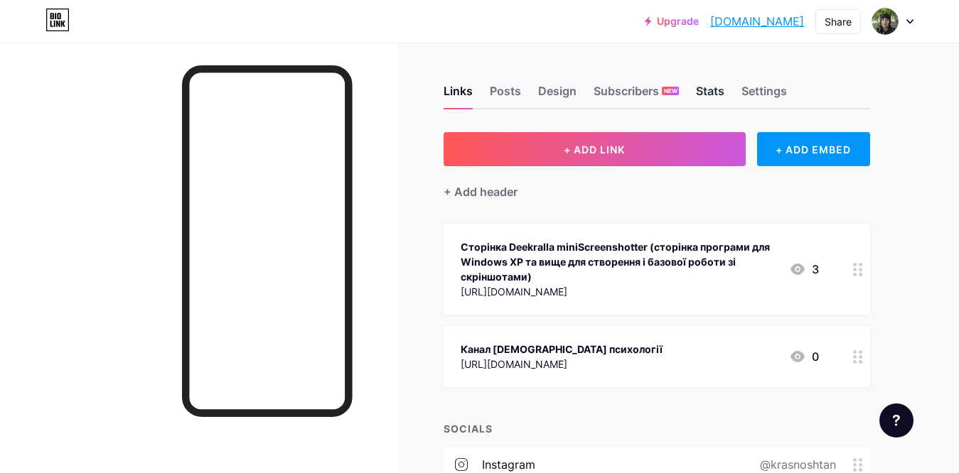
click at [707, 98] on div "Stats" at bounding box center [710, 95] width 28 height 26
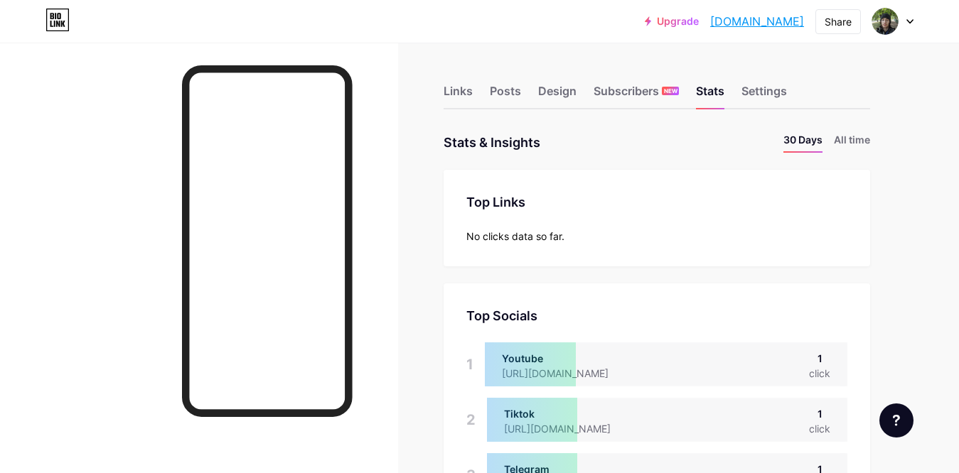
click at [537, 97] on div "Links Posts Design Subscribers NEW Stats Settings" at bounding box center [657, 85] width 426 height 50
click at [549, 87] on div "Design" at bounding box center [557, 95] width 38 height 26
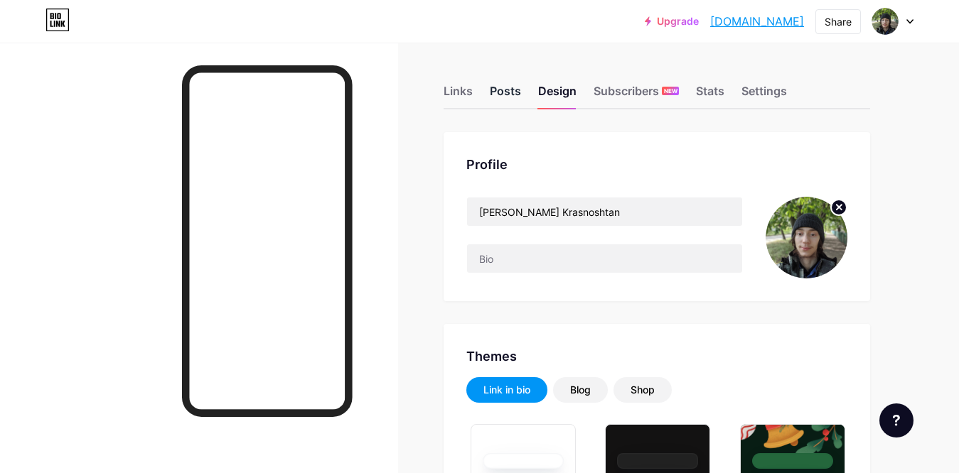
type input "#000000"
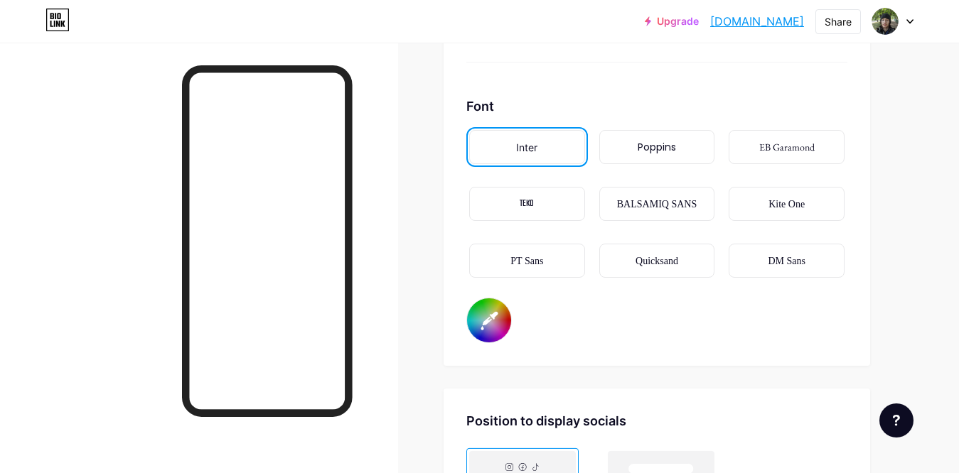
scroll to position [2102, 0]
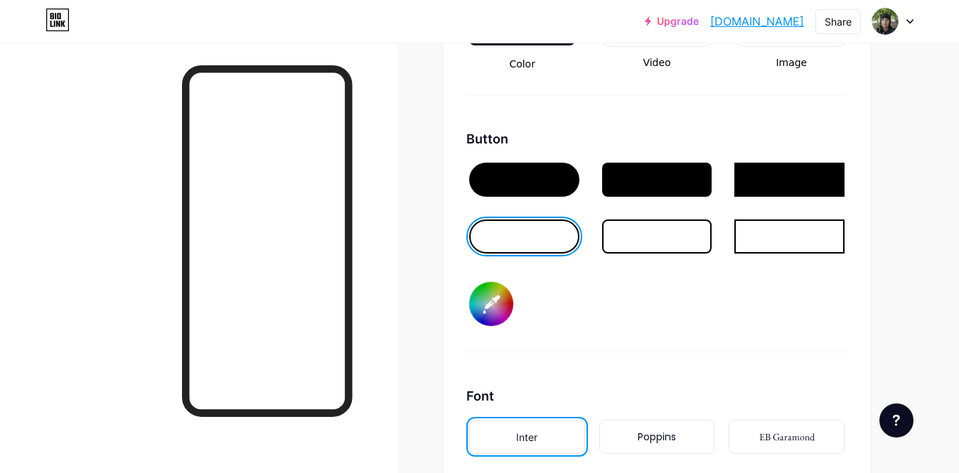
click at [557, 195] on div at bounding box center [524, 180] width 110 height 34
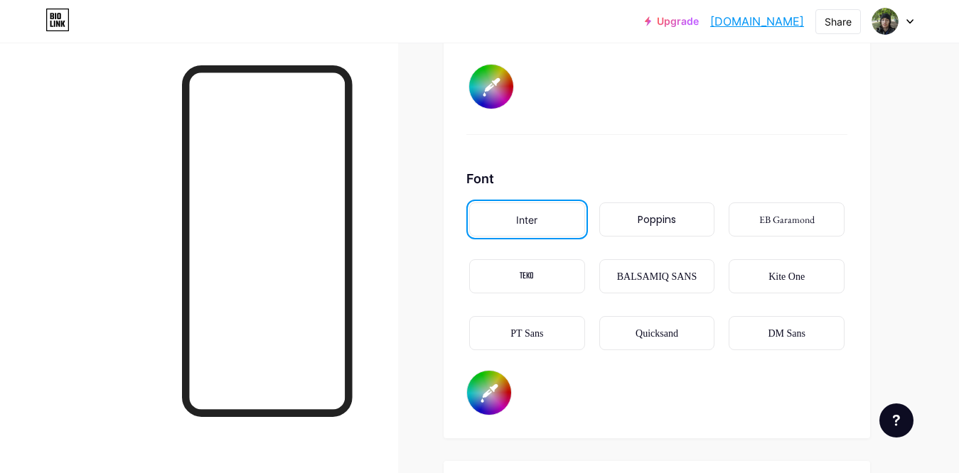
scroll to position [2247, 0]
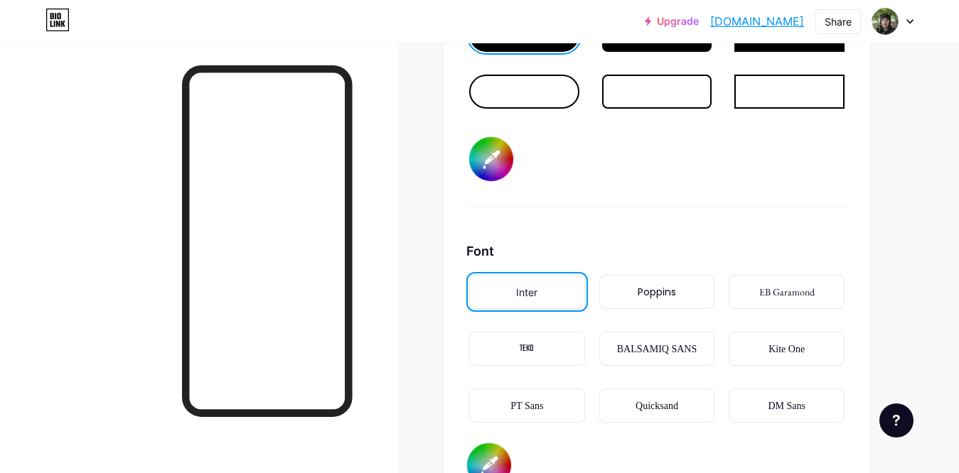
click at [507, 156] on input "#ff8000" at bounding box center [491, 159] width 44 height 44
type input "#00ff40"
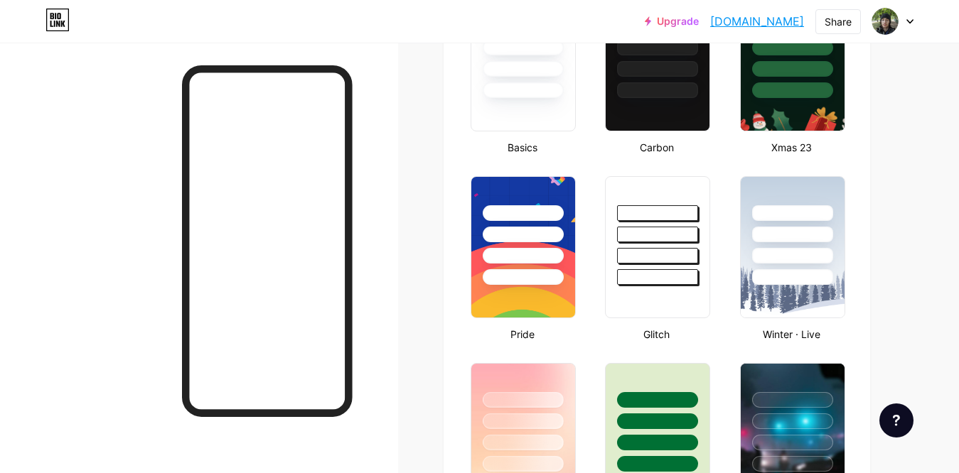
scroll to position [0, 0]
